Goal: Navigation & Orientation: Understand site structure

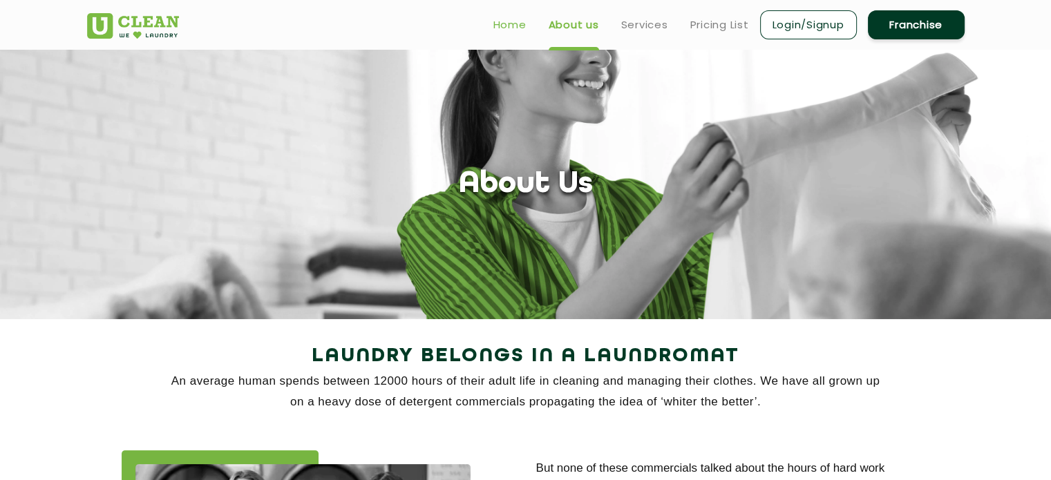
click at [500, 20] on link "Home" at bounding box center [509, 25] width 33 height 17
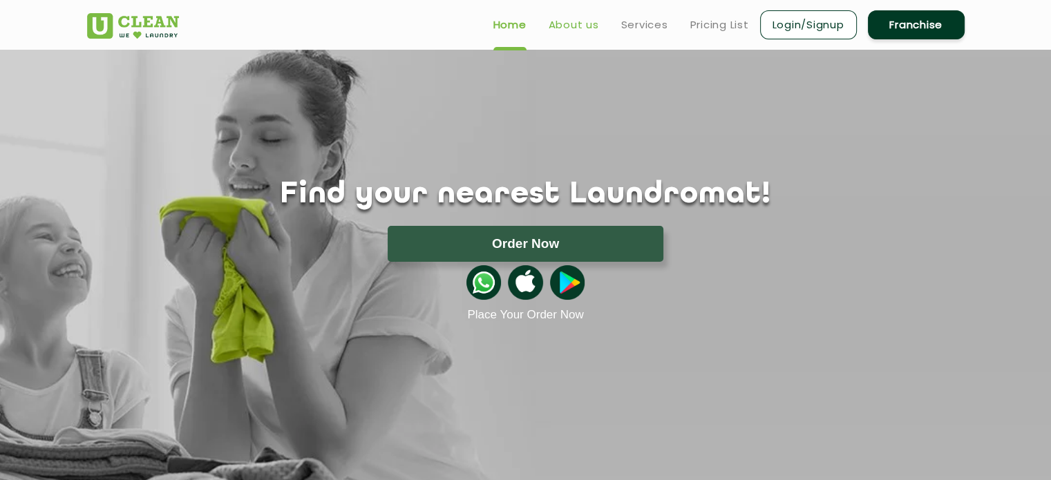
click at [567, 19] on link "About us" at bounding box center [574, 25] width 50 height 17
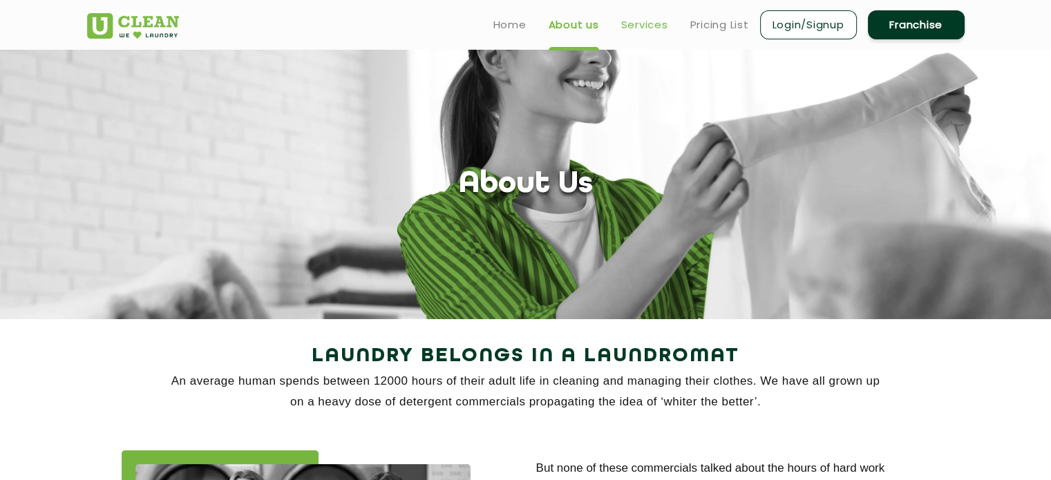
click at [632, 23] on link "Services" at bounding box center [644, 25] width 47 height 17
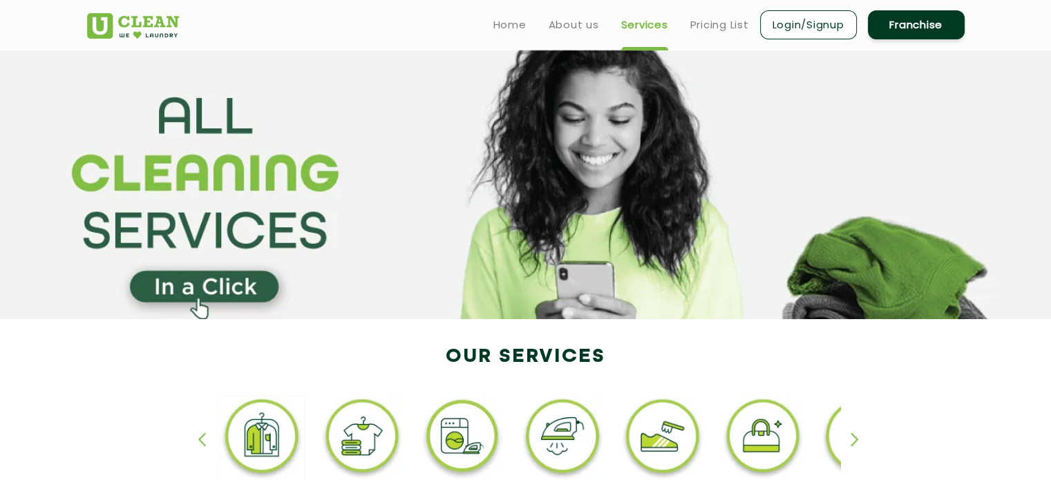
click at [685, 23] on ul "Home About us Services Pricing List Login/Signup Franchise" at bounding box center [723, 24] width 482 height 32
click at [523, 29] on link "Home" at bounding box center [509, 25] width 33 height 17
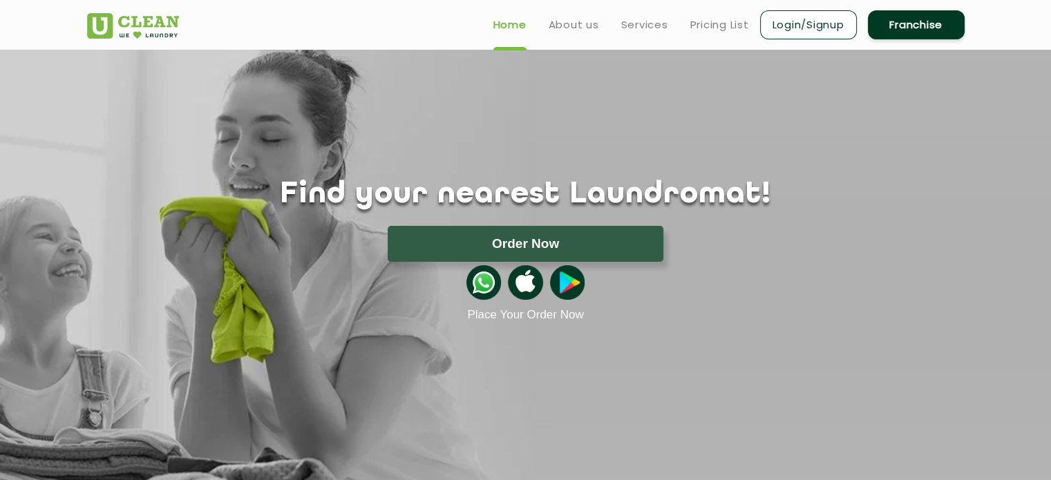
click at [140, 26] on img at bounding box center [133, 26] width 92 height 26
click at [572, 28] on link "About us" at bounding box center [574, 25] width 50 height 17
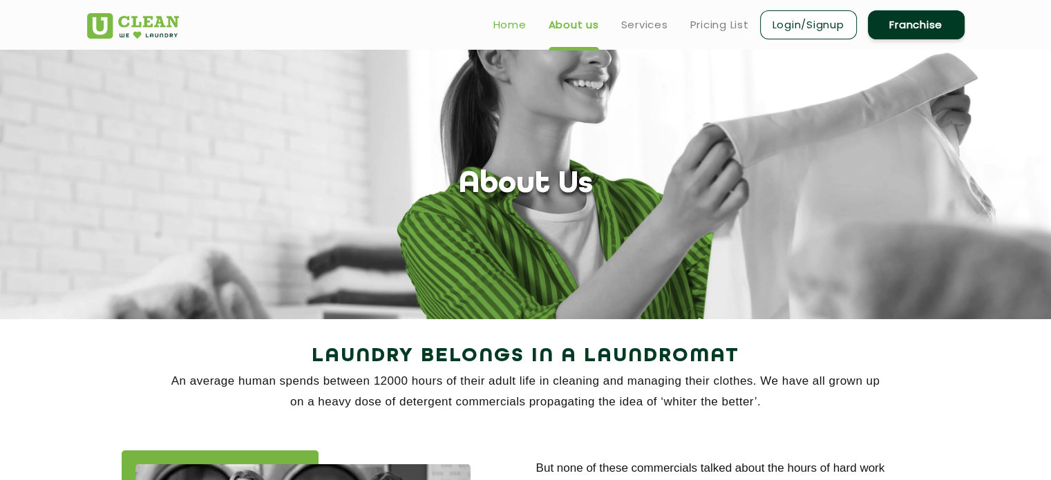
click at [509, 21] on link "Home" at bounding box center [509, 25] width 33 height 17
click at [618, 23] on ul "Home About us Services Pricing List Login/Signup Franchise" at bounding box center [723, 24] width 482 height 32
click at [513, 27] on link "Home" at bounding box center [509, 25] width 33 height 17
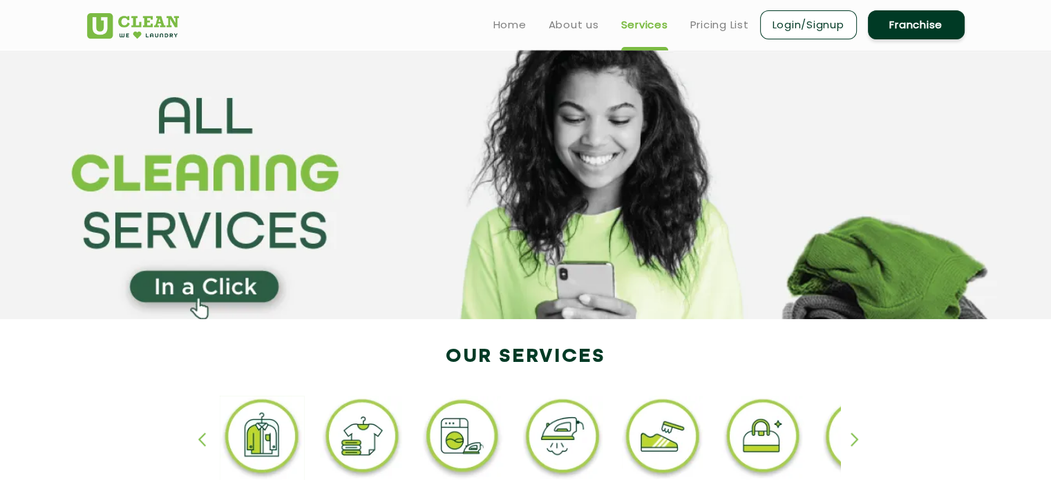
click at [499, 16] on li "Home" at bounding box center [509, 24] width 33 height 17
click at [503, 19] on link "Home" at bounding box center [509, 25] width 33 height 17
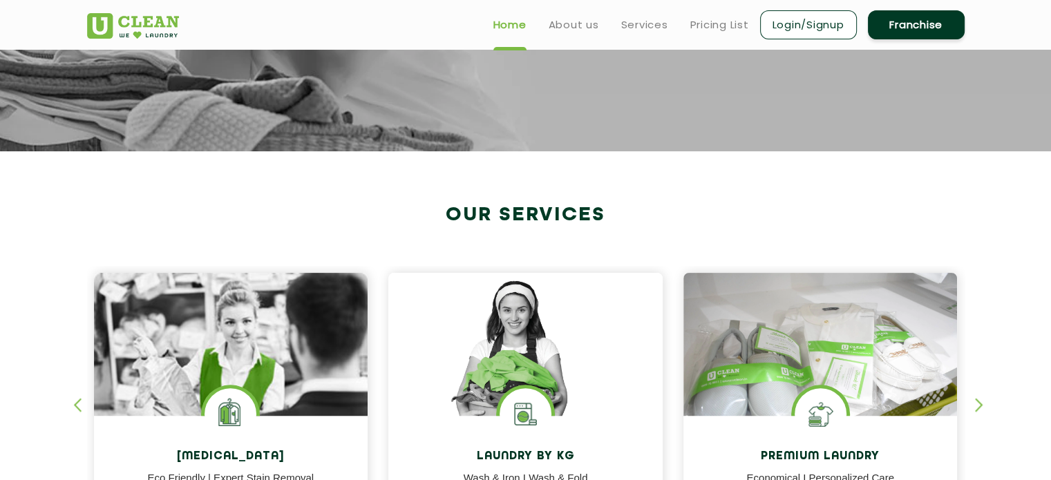
scroll to position [207, 0]
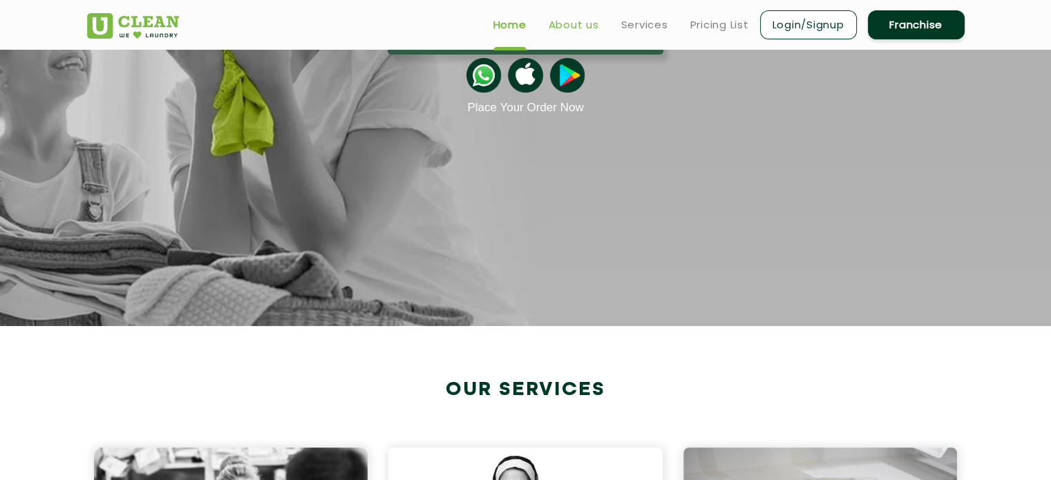
click at [566, 21] on link "About us" at bounding box center [574, 25] width 50 height 17
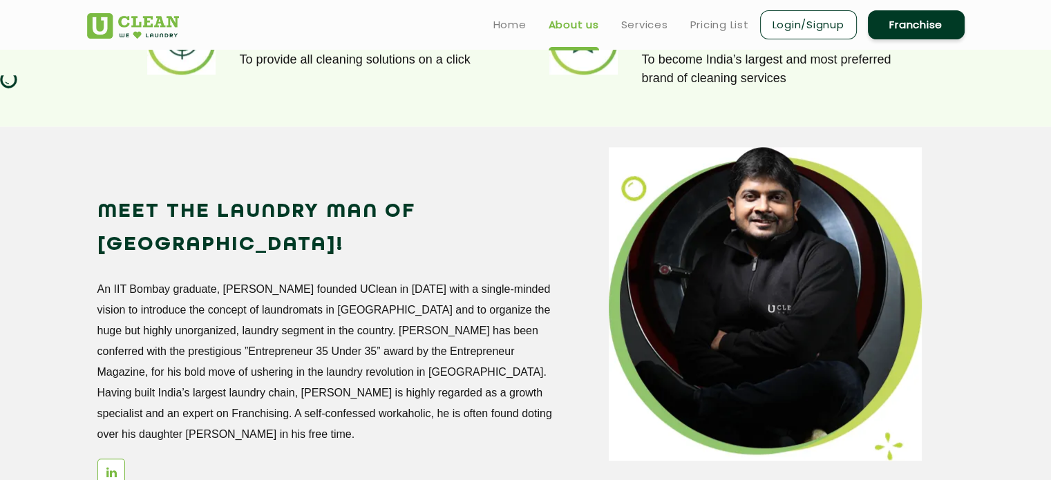
scroll to position [968, 0]
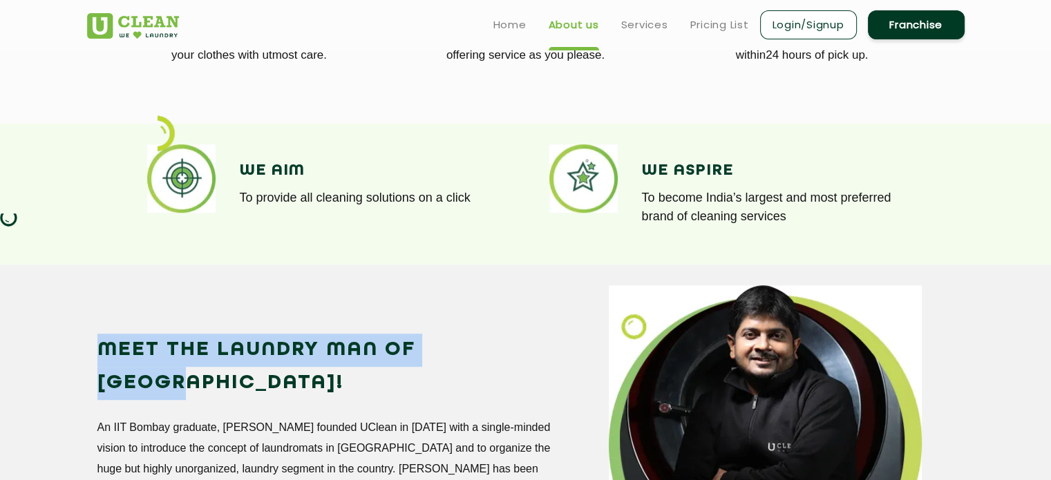
drag, startPoint x: 90, startPoint y: 350, endPoint x: 500, endPoint y: 352, distance: 409.9
click at [500, 352] on div "Meet the Laundry Man of India! An IIT Bombay graduate, Arunabh founded UClean i…" at bounding box center [343, 461] width 512 height 353
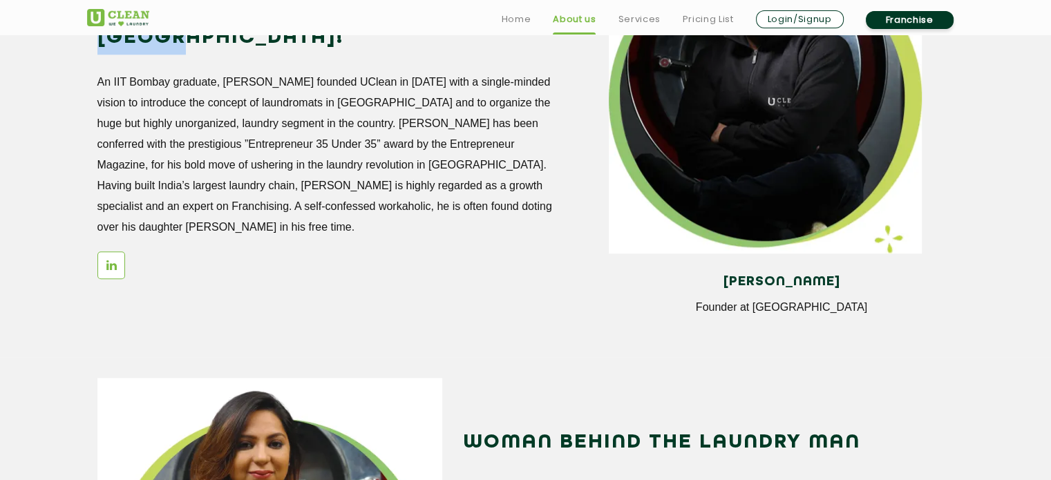
scroll to position [1451, 0]
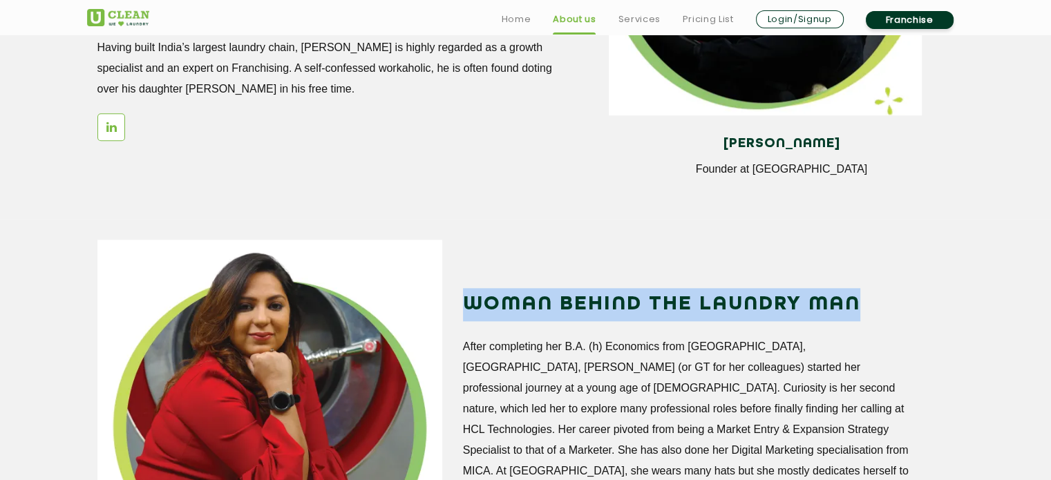
drag, startPoint x: 462, startPoint y: 296, endPoint x: 894, endPoint y: 266, distance: 433.7
click at [894, 266] on div "WOMAN BEHIND THE LAUNDRY MAN After completing her B.A. (h) Economics from Ramja…" at bounding box center [709, 409] width 512 height 339
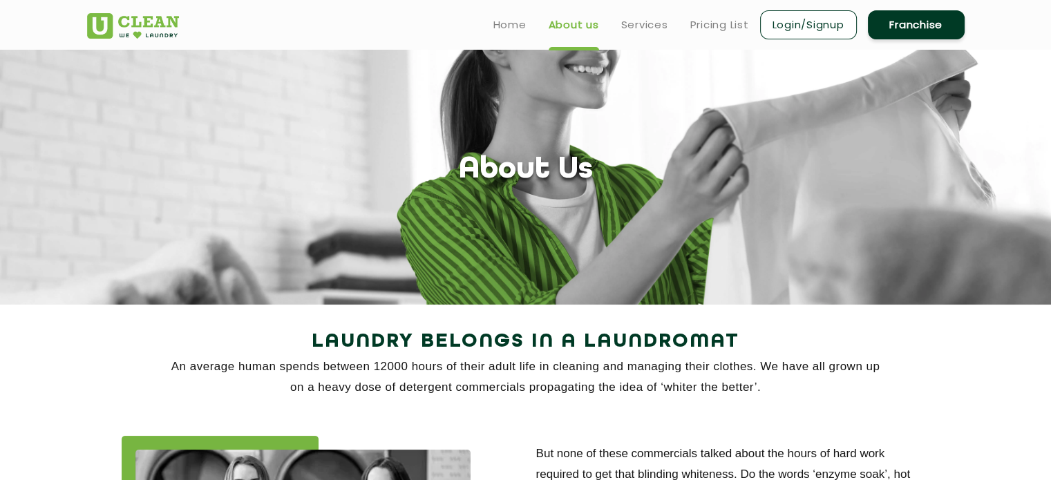
scroll to position [0, 0]
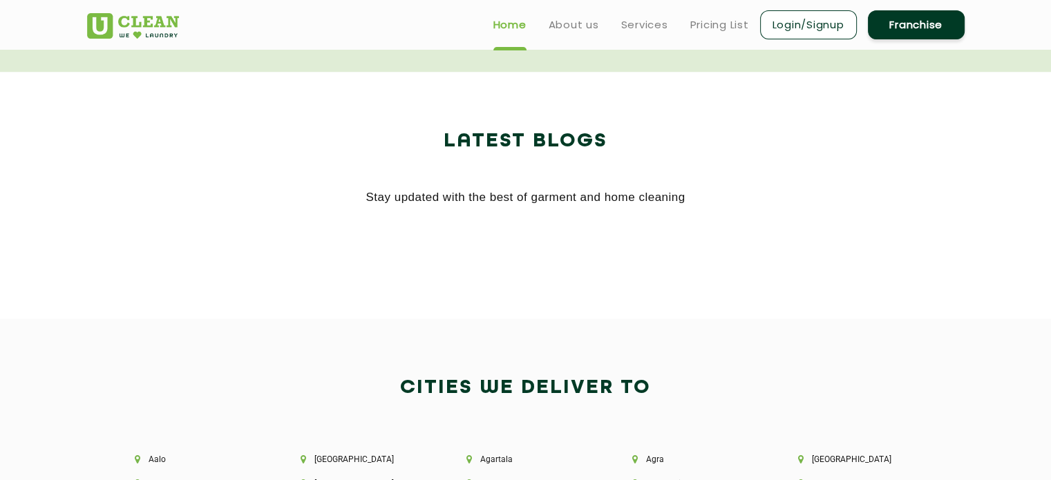
scroll to position [2596, 0]
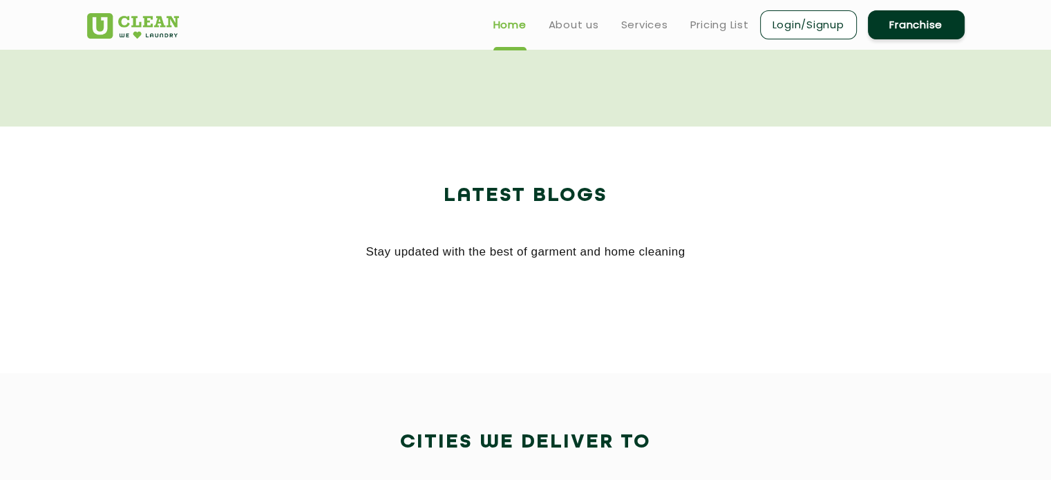
click at [122, 33] on img at bounding box center [133, 26] width 92 height 26
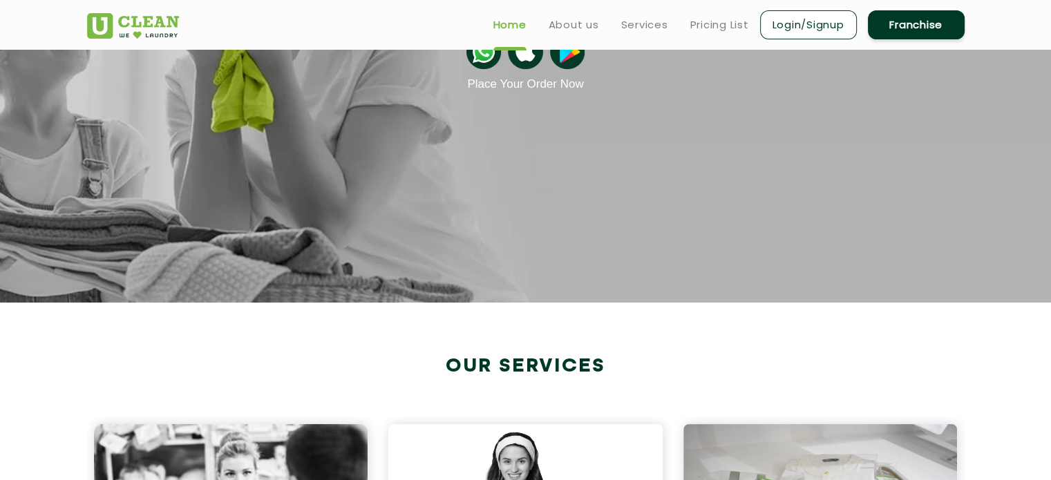
scroll to position [207, 0]
